Goal: Task Accomplishment & Management: Use online tool/utility

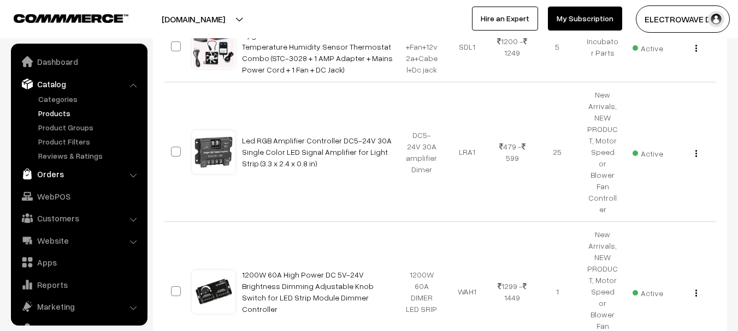
scroll to position [328, 0]
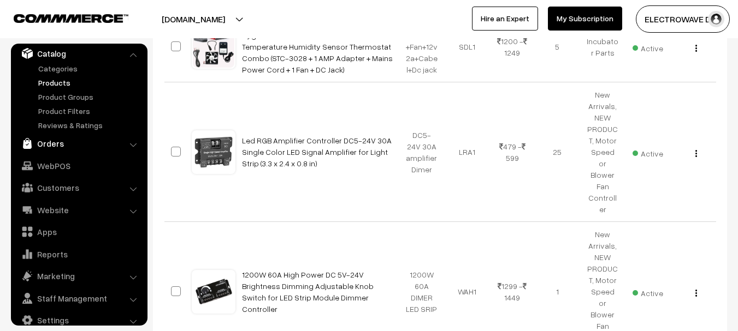
click at [52, 143] on link "Orders" at bounding box center [79, 144] width 130 height 20
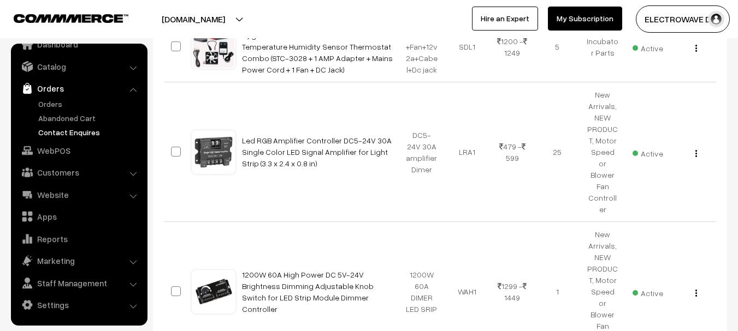
scroll to position [17, 0]
click at [55, 102] on link "Orders" at bounding box center [89, 103] width 108 height 11
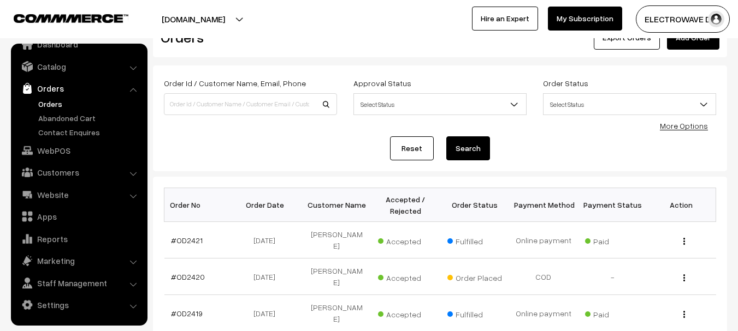
scroll to position [109, 0]
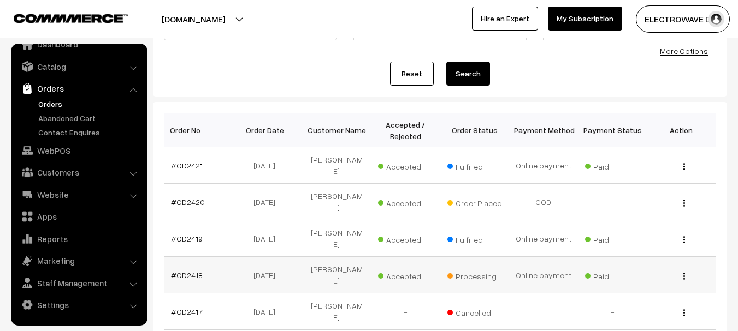
click at [174, 271] on link "#OD2418" at bounding box center [187, 275] width 32 height 9
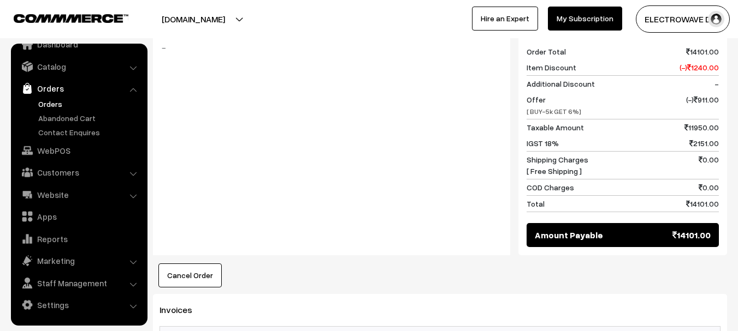
scroll to position [1037, 0]
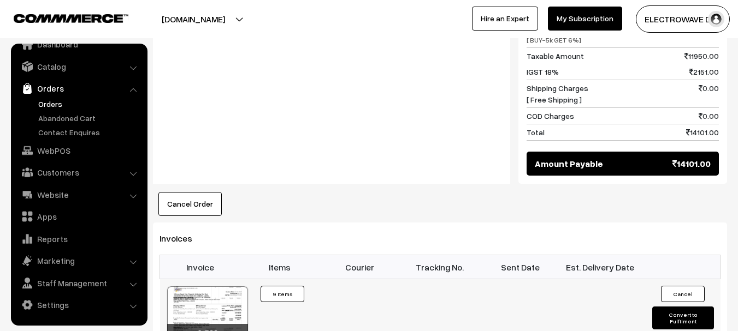
click at [658, 307] on button "Convert to Fulfilment" at bounding box center [683, 318] width 62 height 23
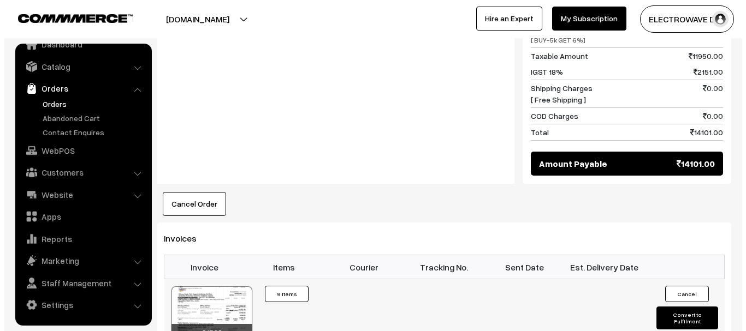
scroll to position [1093, 0]
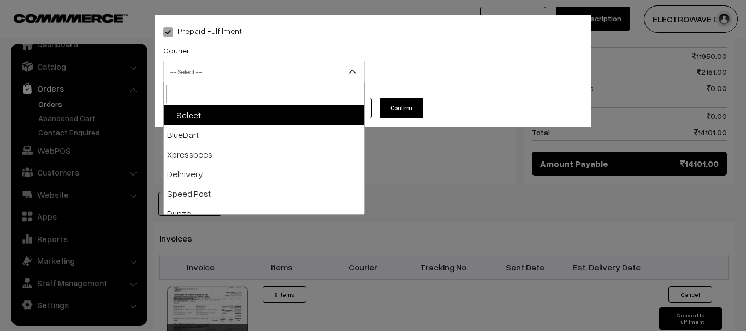
click at [187, 67] on span "-- Select --" at bounding box center [264, 71] width 200 height 19
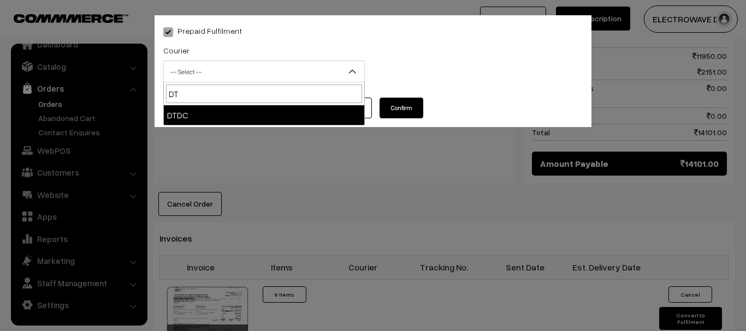
type input "DT"
select select "7"
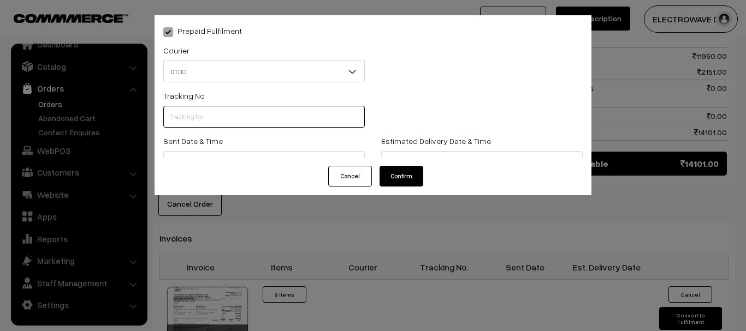
click at [185, 116] on input "text" at bounding box center [263, 117] width 201 height 22
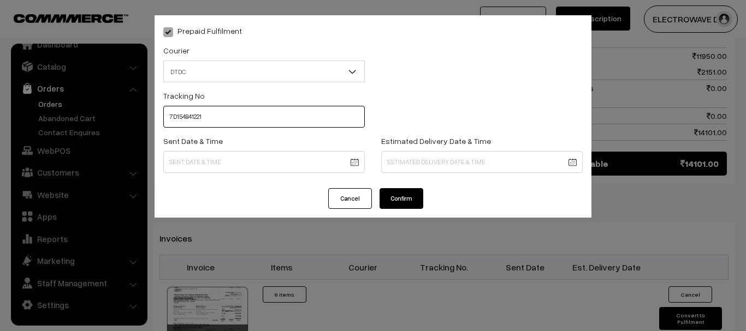
type input "7D154841221"
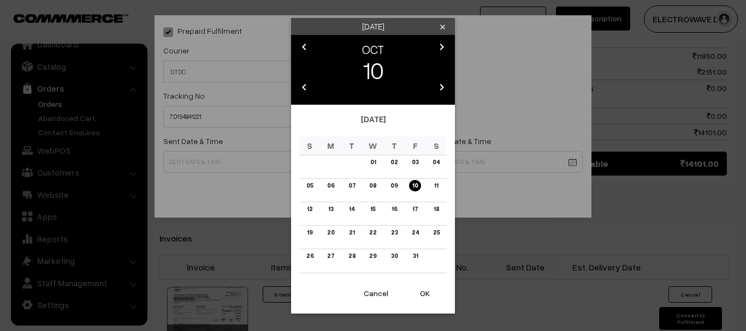
click at [426, 298] on button "OK" at bounding box center [425, 294] width 44 height 24
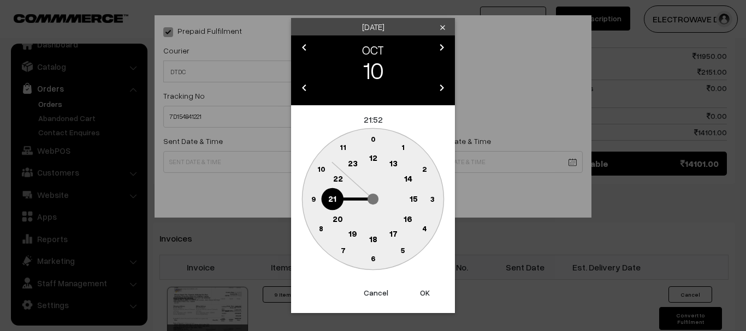
click at [426, 298] on button "OK" at bounding box center [425, 293] width 44 height 24
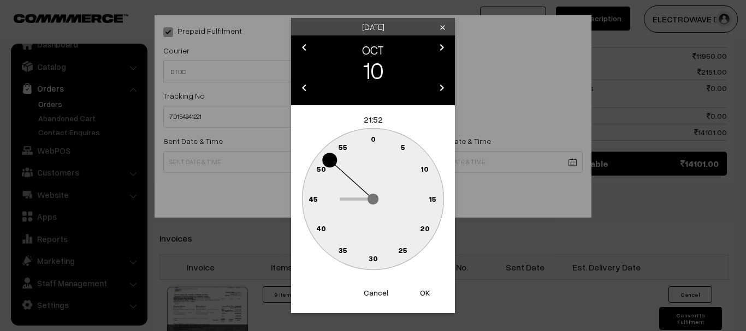
click at [426, 298] on button "OK" at bounding box center [425, 293] width 44 height 24
type input "10-10-2025 21:52"
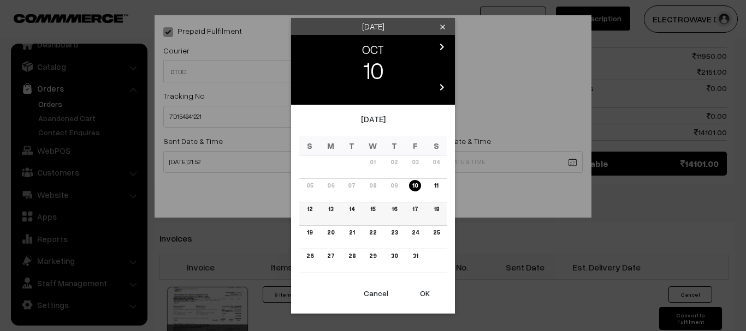
click at [352, 211] on link "14" at bounding box center [352, 209] width 12 height 11
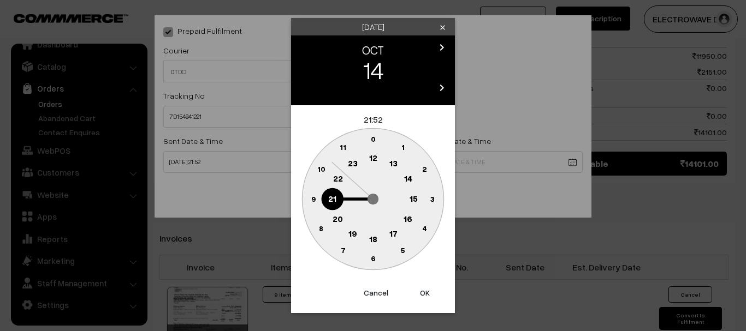
click at [430, 294] on button "OK" at bounding box center [425, 293] width 44 height 24
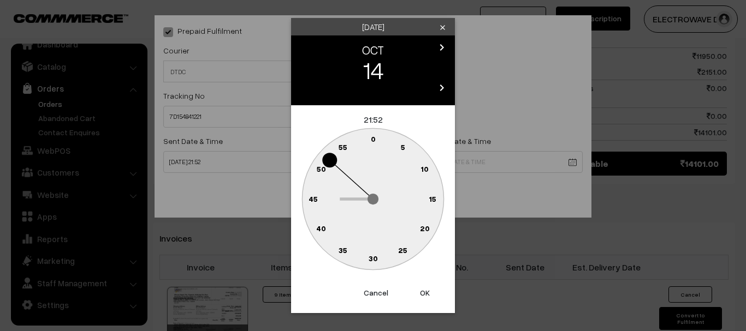
click at [430, 294] on button "OK" at bounding box center [425, 293] width 44 height 24
type input "14-10-2025 21:52"
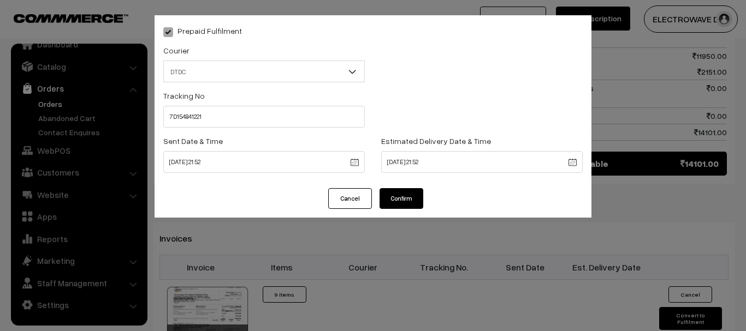
click at [394, 199] on button "Confirm" at bounding box center [401, 198] width 44 height 21
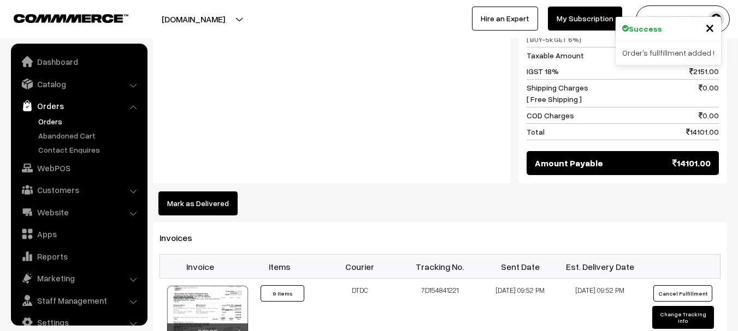
scroll to position [17, 0]
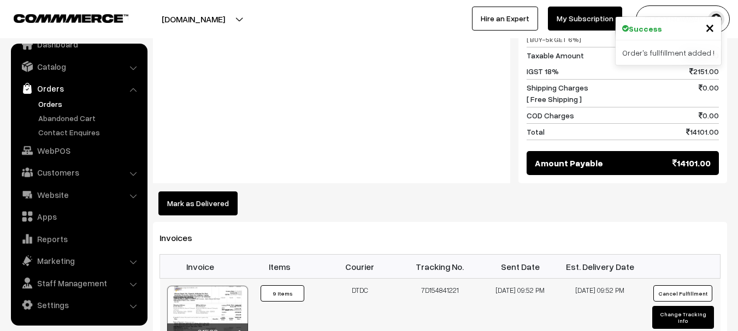
drag, startPoint x: 443, startPoint y: 275, endPoint x: 434, endPoint y: 276, distance: 9.3
click at [443, 279] on td "7D154841221" at bounding box center [440, 320] width 80 height 82
click at [478, 279] on td "7D154841221" at bounding box center [440, 320] width 80 height 82
drag, startPoint x: 429, startPoint y: 268, endPoint x: 427, endPoint y: 281, distance: 12.7
click at [479, 279] on tr "01532 Invoice #01532 ×" at bounding box center [440, 320] width 560 height 82
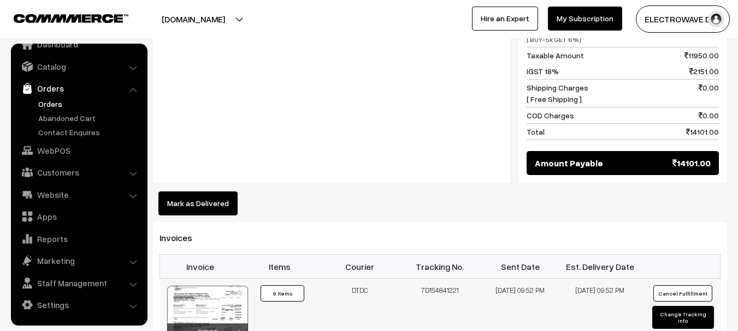
click at [204, 286] on div at bounding box center [207, 313] width 81 height 55
